Goal: Information Seeking & Learning: Compare options

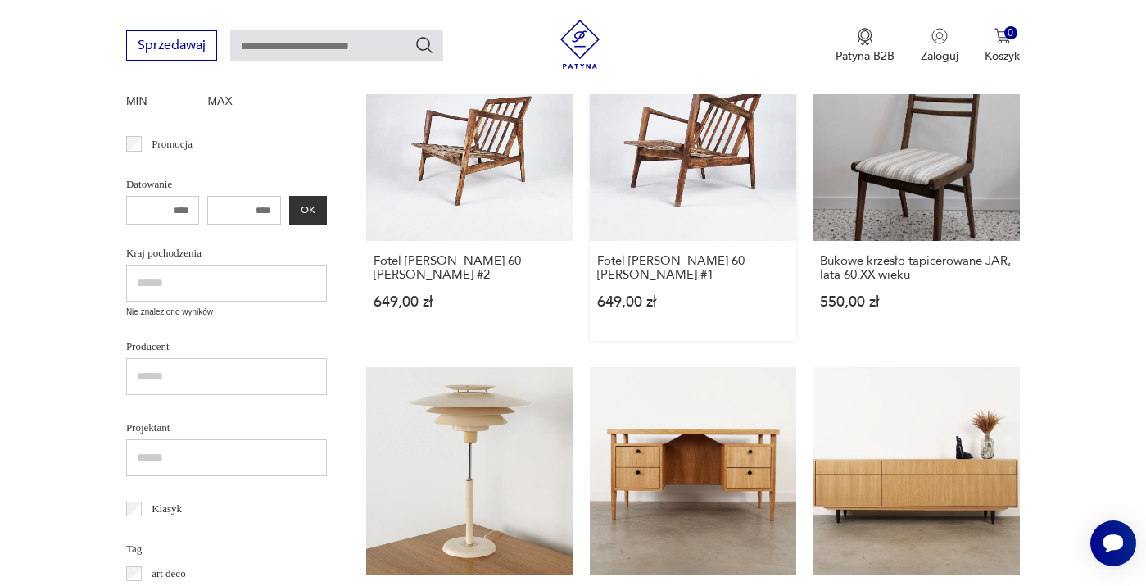
click at [685, 156] on link "Fotel [PERSON_NAME] 60 [PERSON_NAME] #1 649,00 zł" at bounding box center [693, 187] width 207 height 307
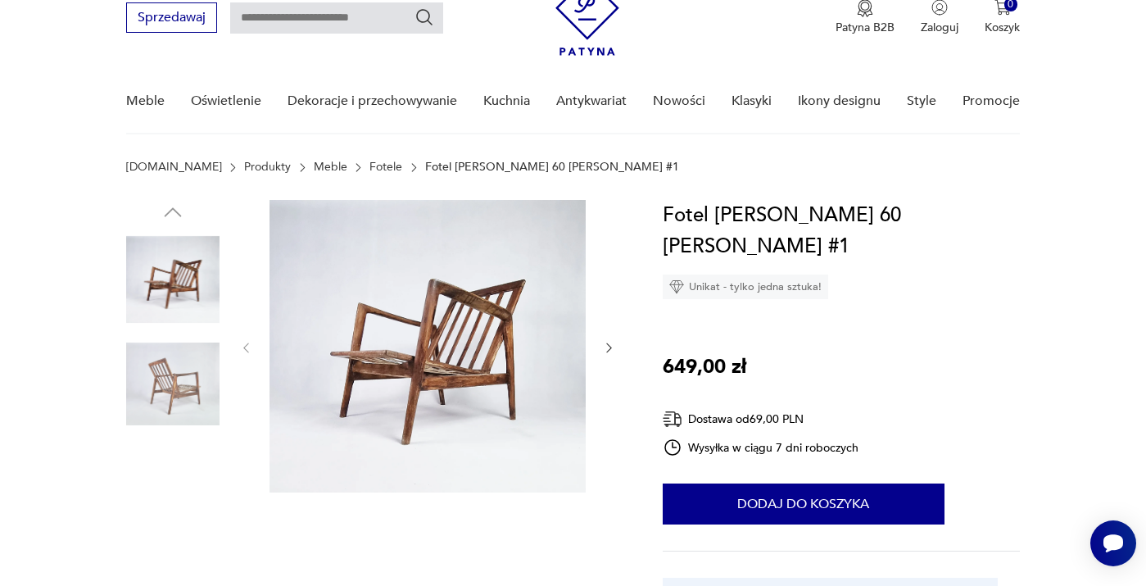
scroll to position [102, 0]
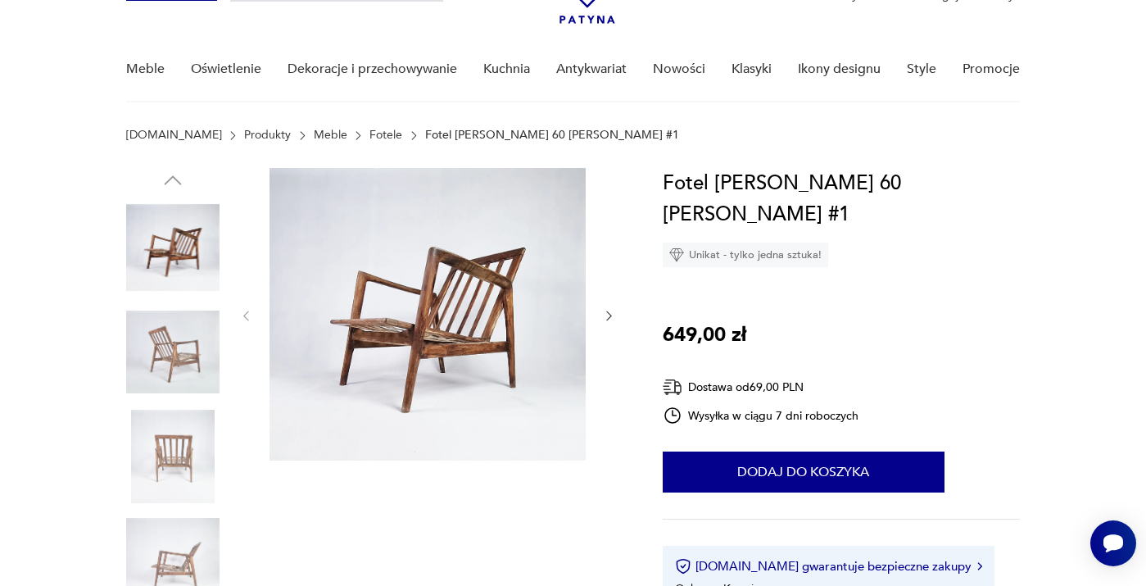
click at [179, 331] on img at bounding box center [172, 352] width 93 height 93
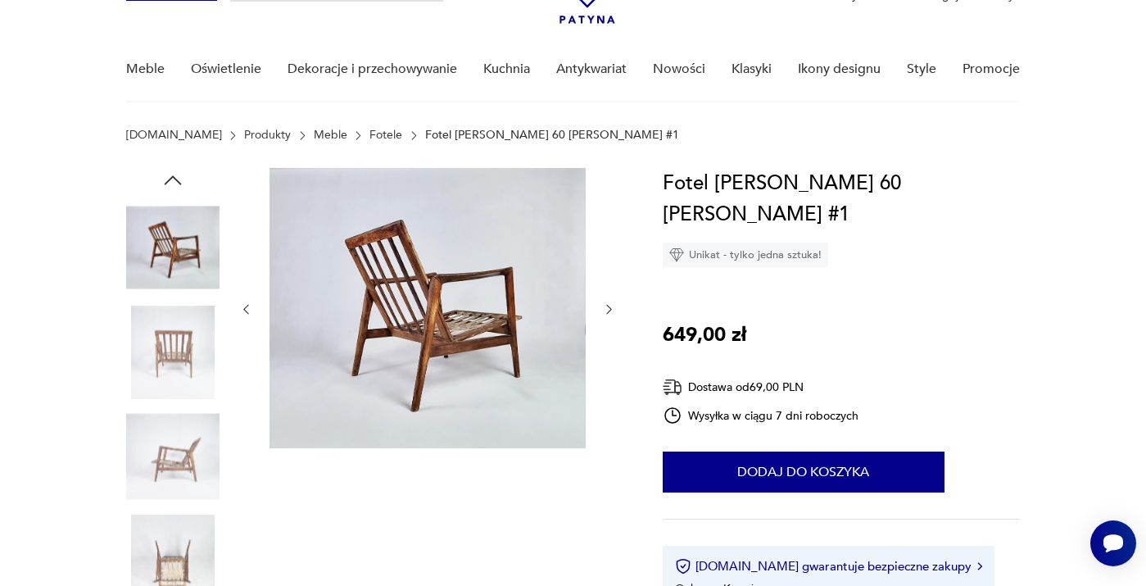
click at [172, 362] on img at bounding box center [172, 352] width 93 height 93
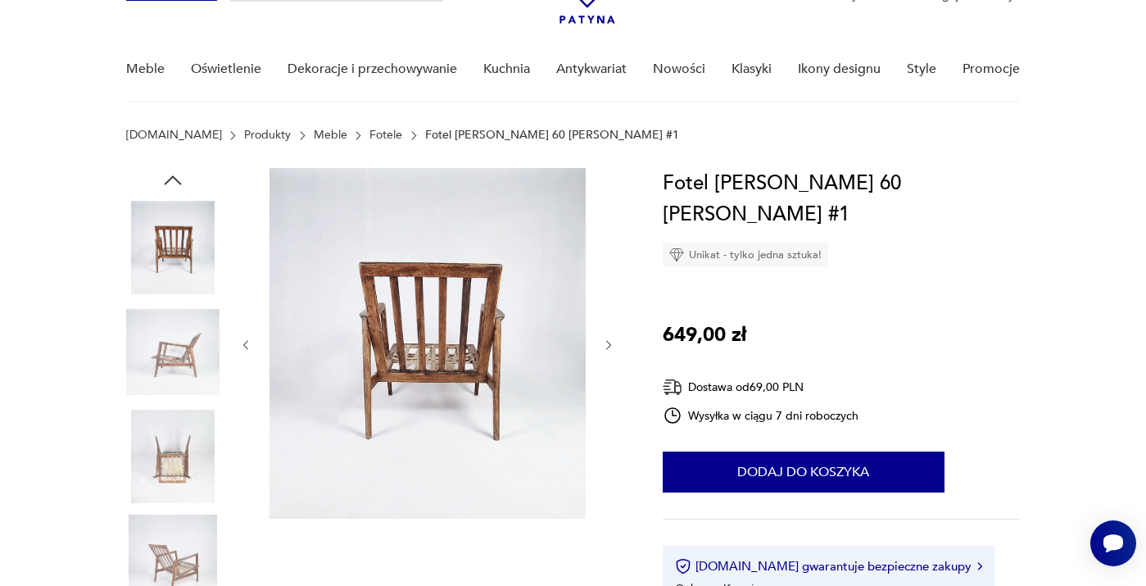
click at [172, 396] on img at bounding box center [172, 352] width 93 height 93
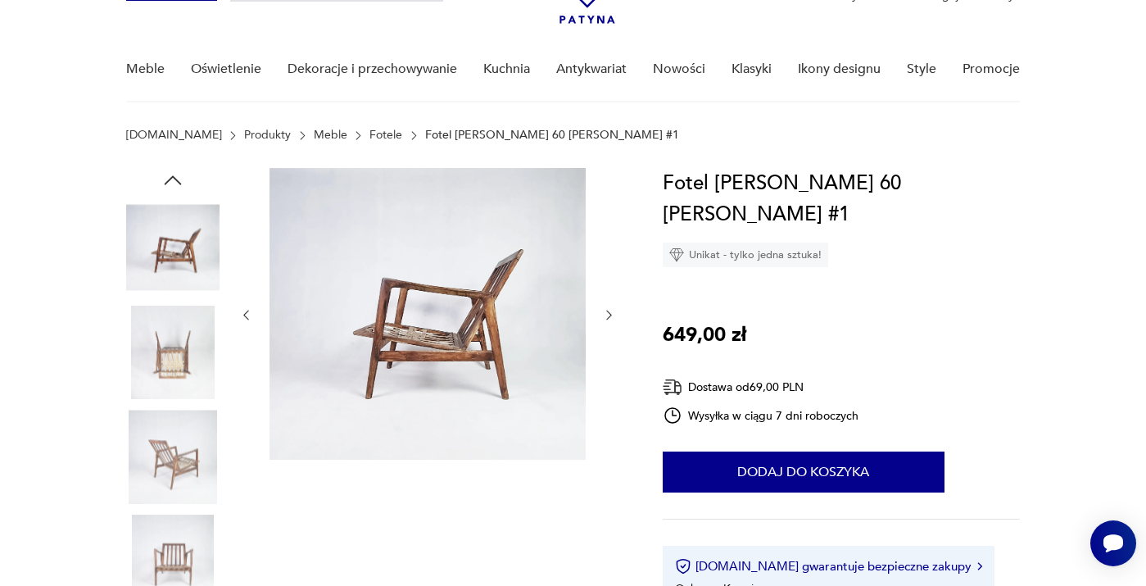
click at [170, 424] on img at bounding box center [172, 456] width 93 height 93
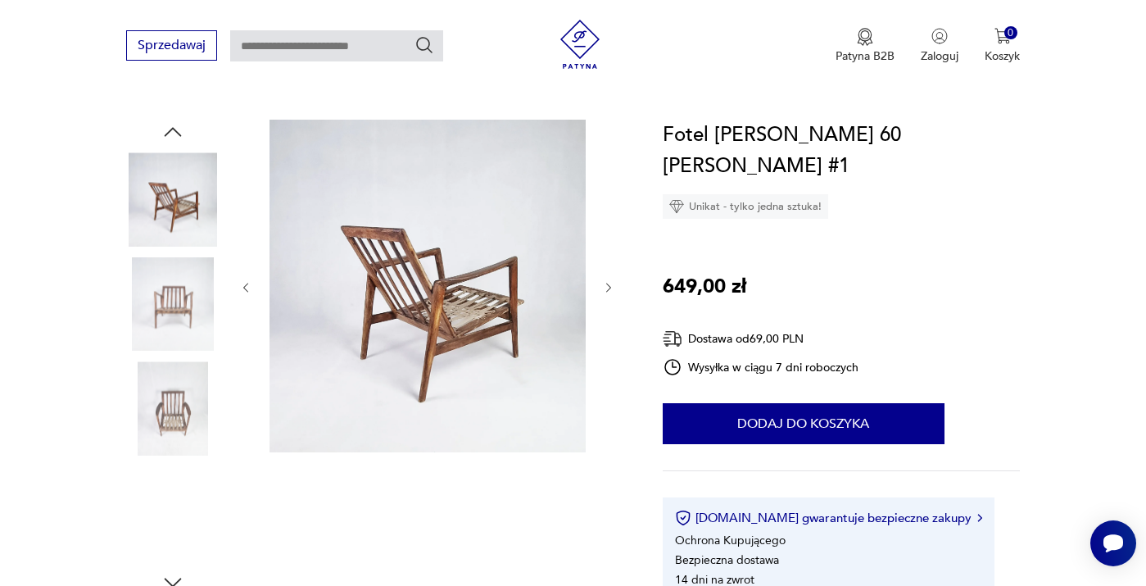
scroll to position [161, 0]
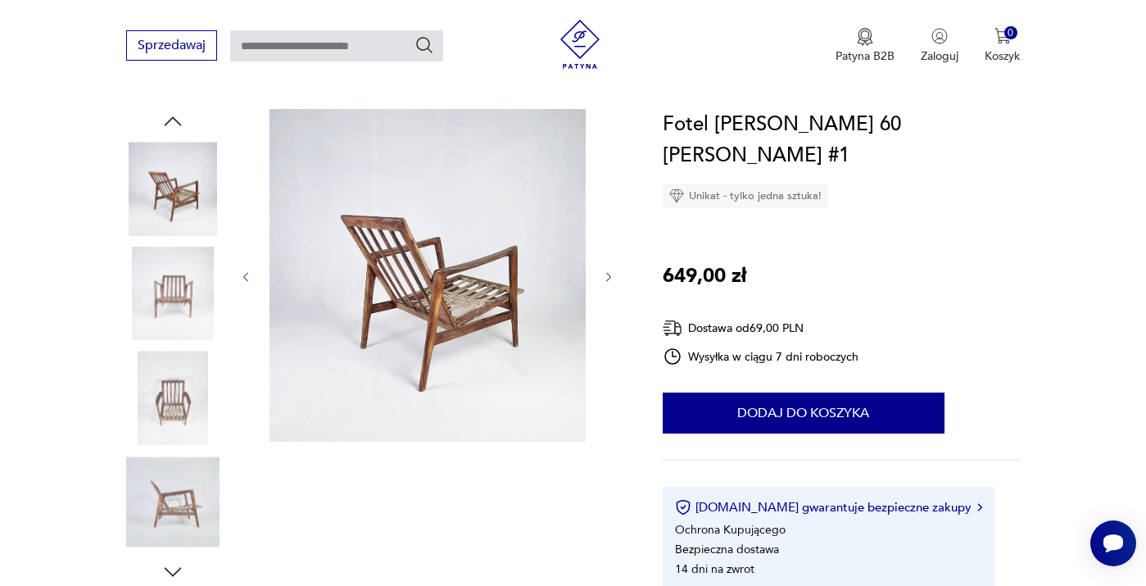
click at [170, 424] on img at bounding box center [172, 397] width 93 height 93
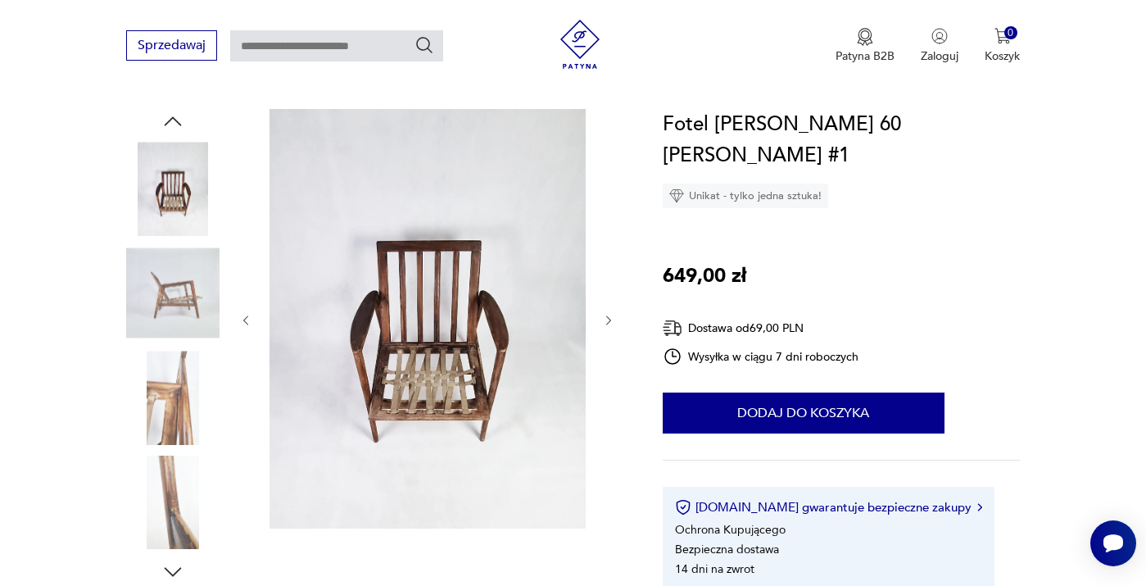
click at [174, 397] on img at bounding box center [172, 397] width 93 height 93
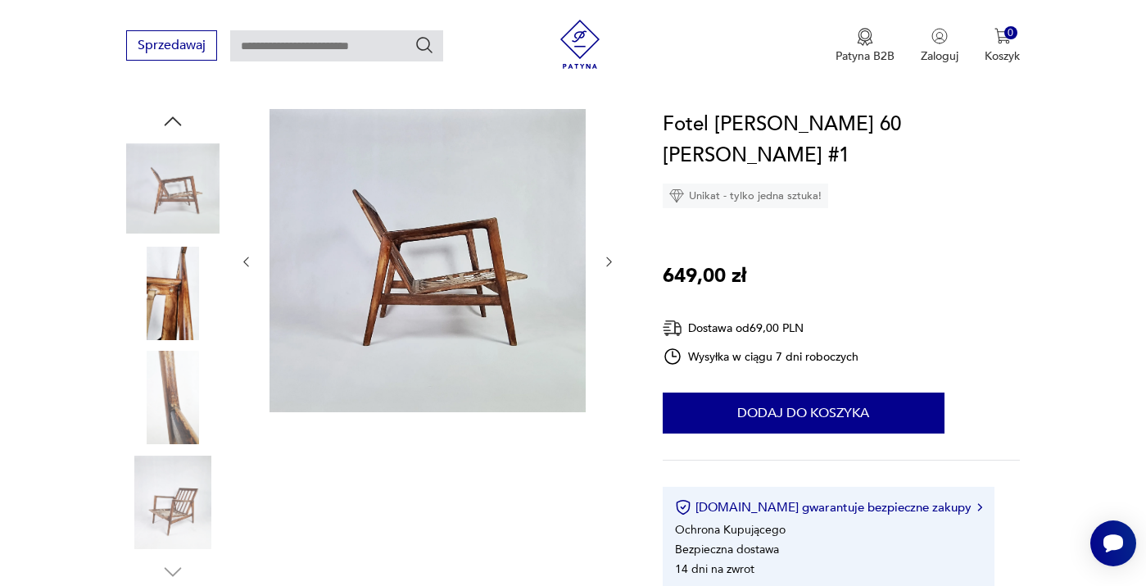
click at [174, 460] on img at bounding box center [172, 502] width 93 height 93
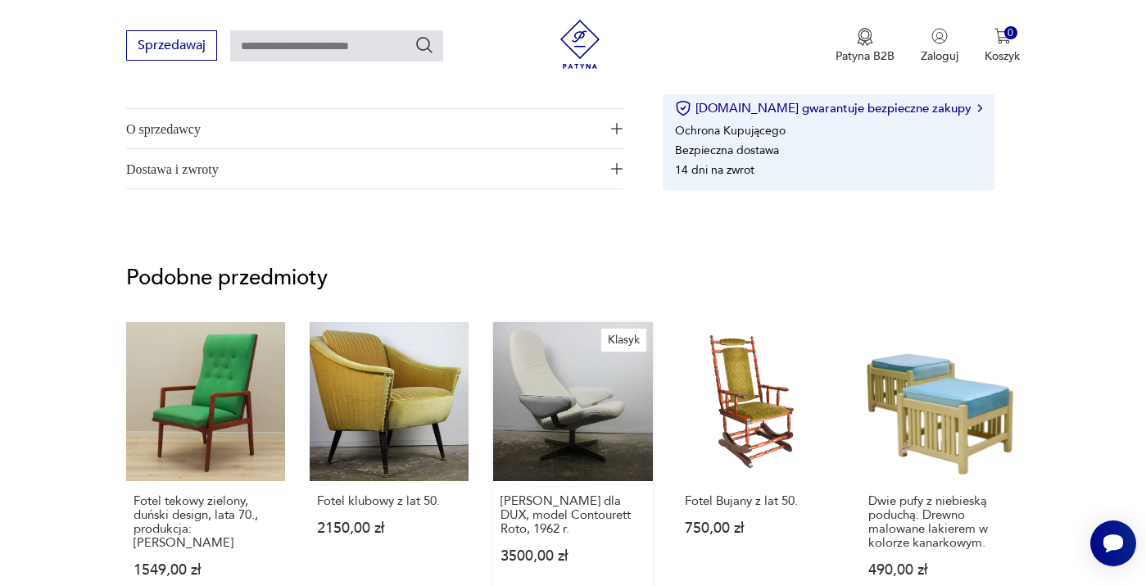
click at [574, 402] on link "Klasyk [PERSON_NAME] dla DUX, model Contourett Roto, 1962 r. 3500,00 zł" at bounding box center [572, 465] width 159 height 287
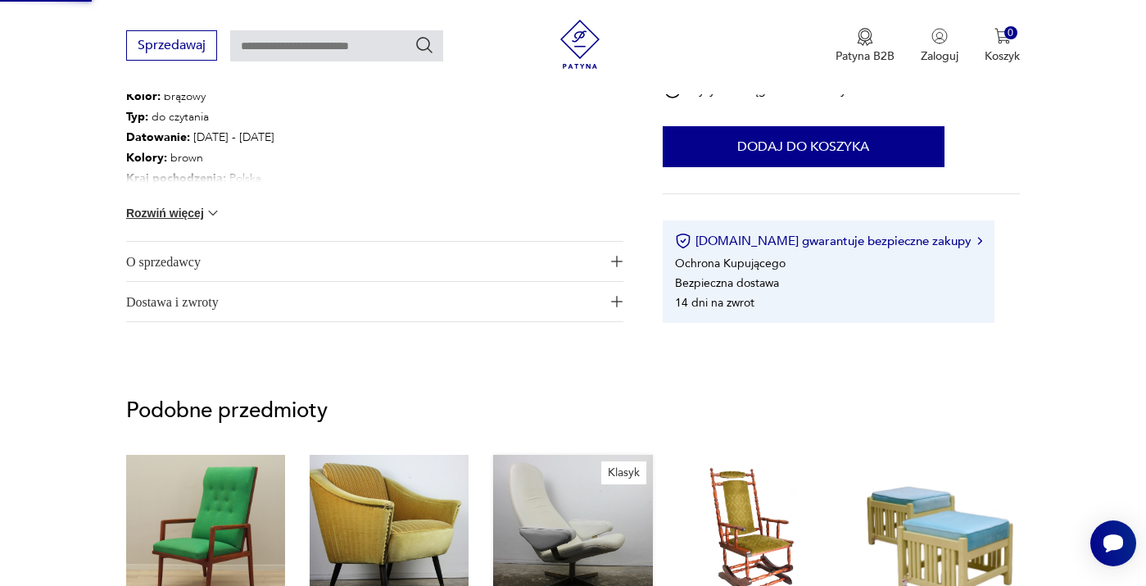
scroll to position [832, 0]
